Goal: Information Seeking & Learning: Learn about a topic

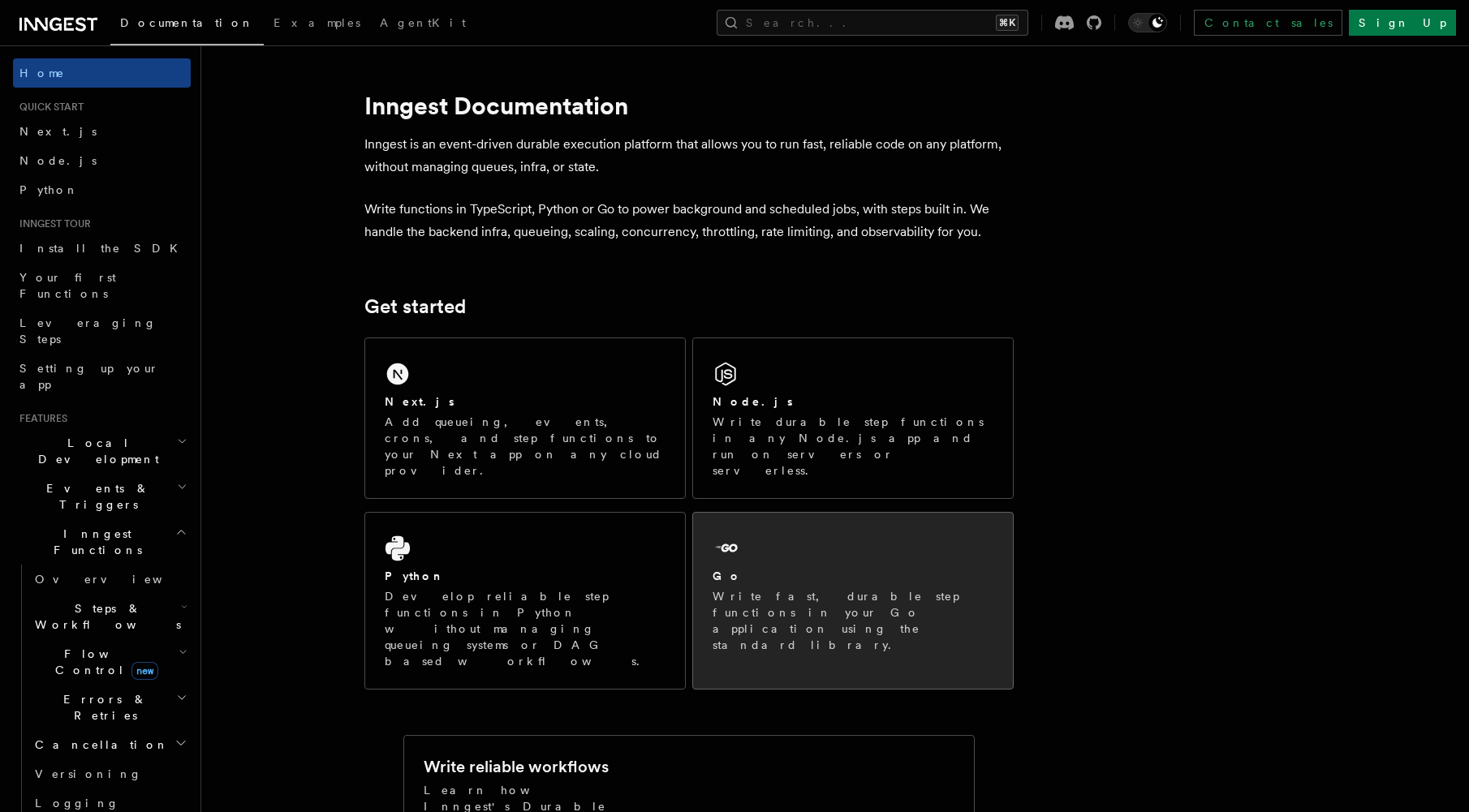
click at [880, 535] on div "Go Write fast, durable step functions in your Go application using the standard…" at bounding box center [853, 592] width 320 height 160
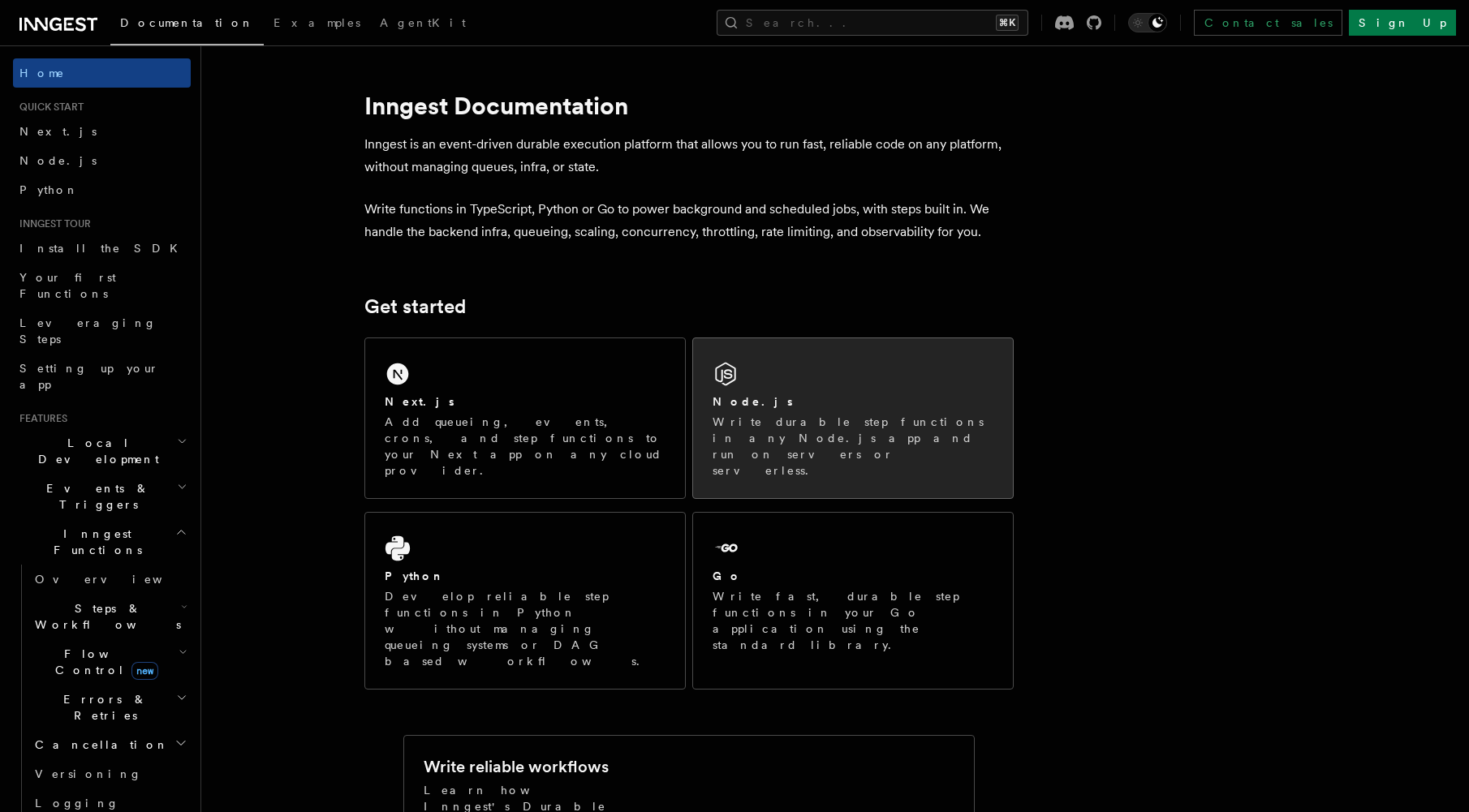
click at [896, 389] on div "Node.js Write durable step functions in any Node.js app and run on servers or s…" at bounding box center [853, 418] width 320 height 160
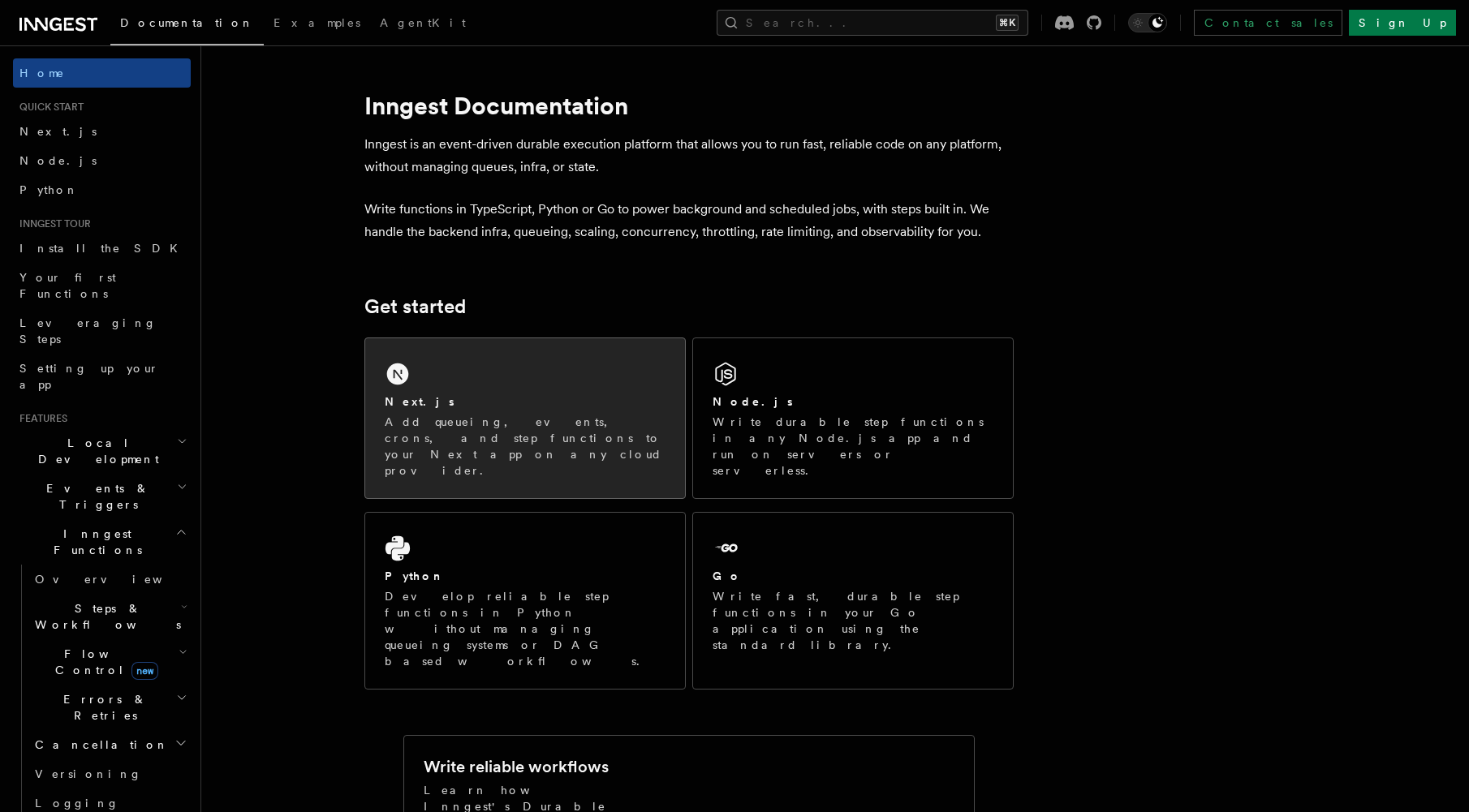
click at [512, 349] on div "Next.js Add queueing, events, crons, and step functions to your Next app on any…" at bounding box center [525, 418] width 320 height 160
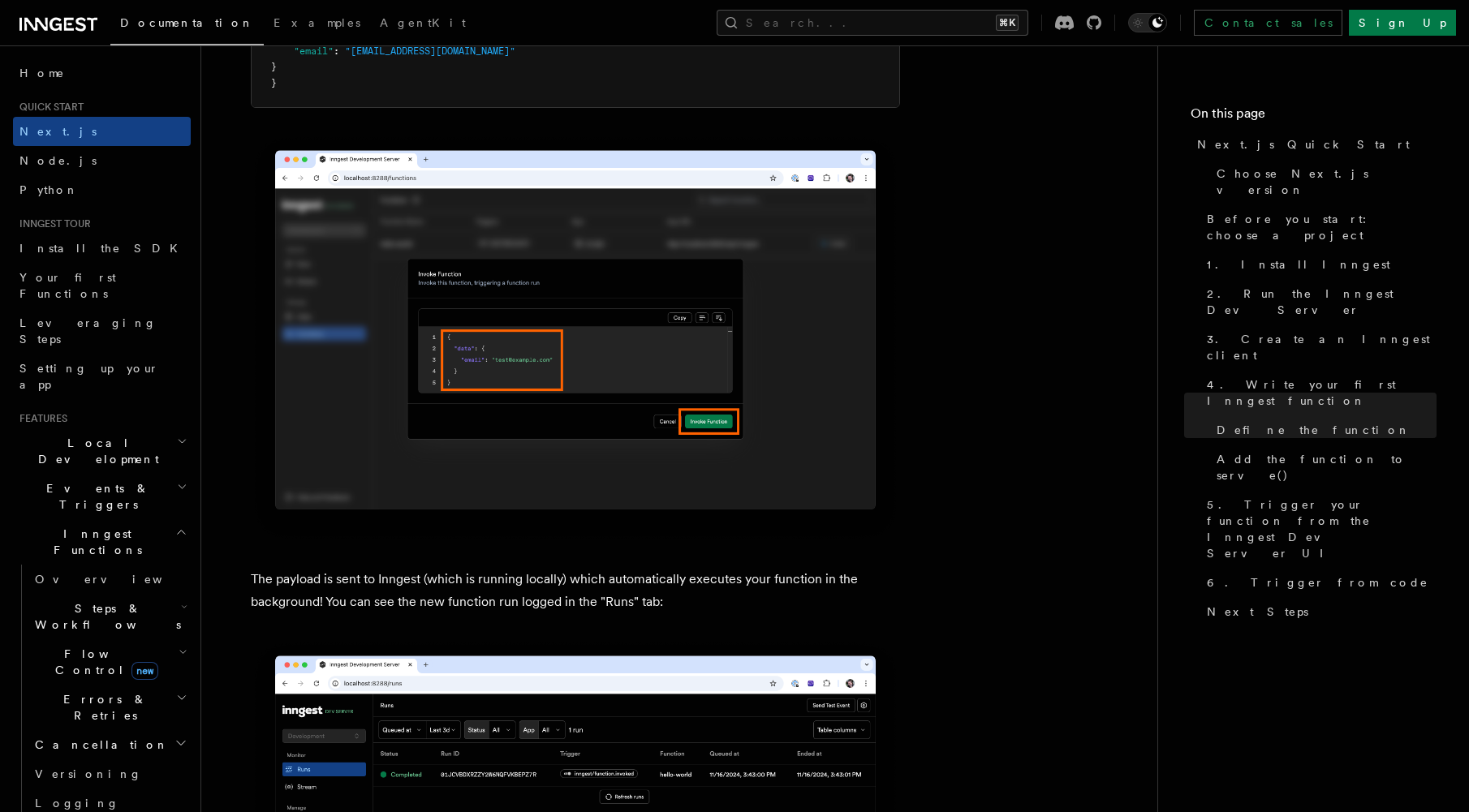
scroll to position [5331, 0]
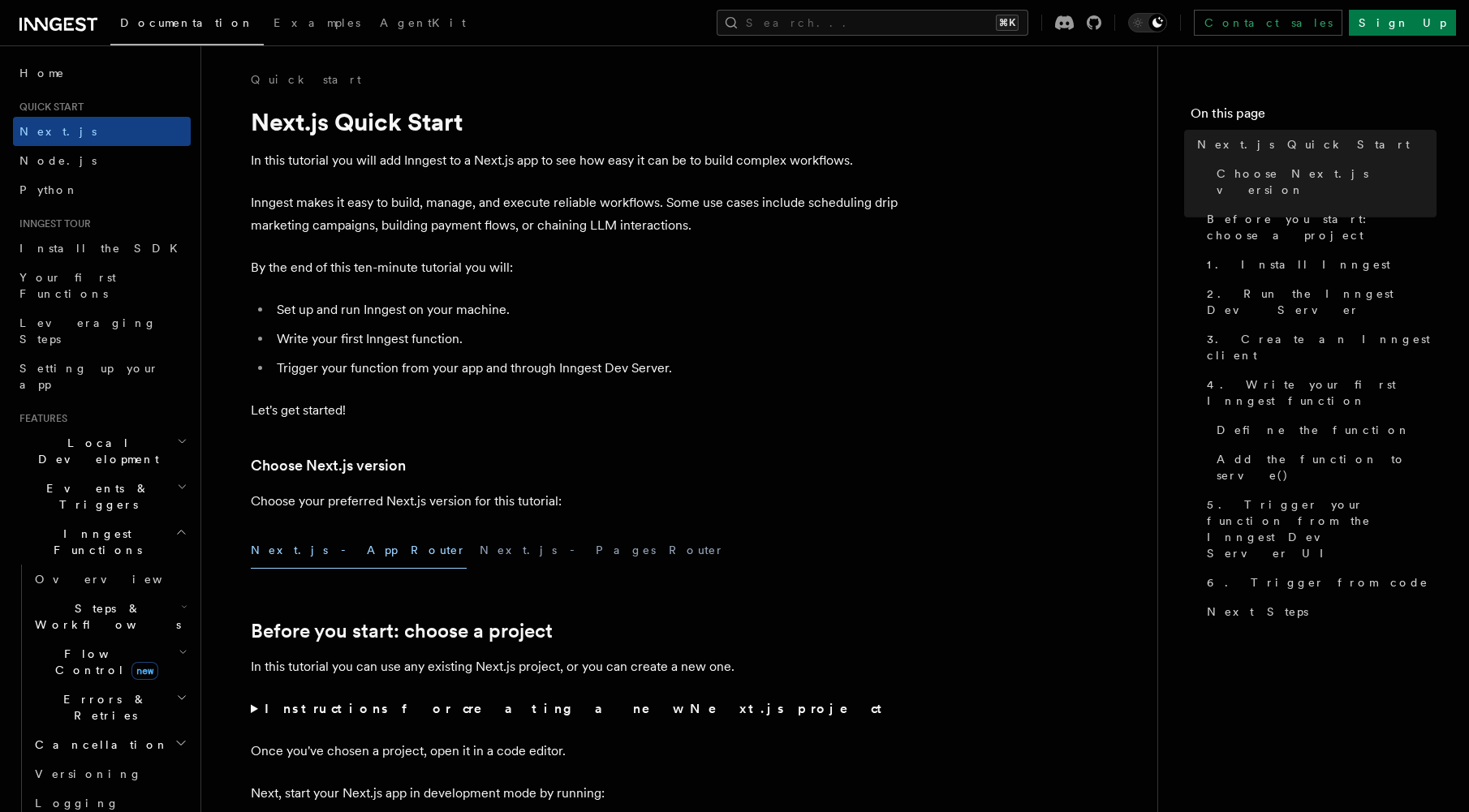
click at [853, 336] on li "Write your first Inngest function." at bounding box center [586, 340] width 628 height 23
click at [53, 20] on icon at bounding box center [55, 25] width 12 height 13
